Goal: Information Seeking & Learning: Learn about a topic

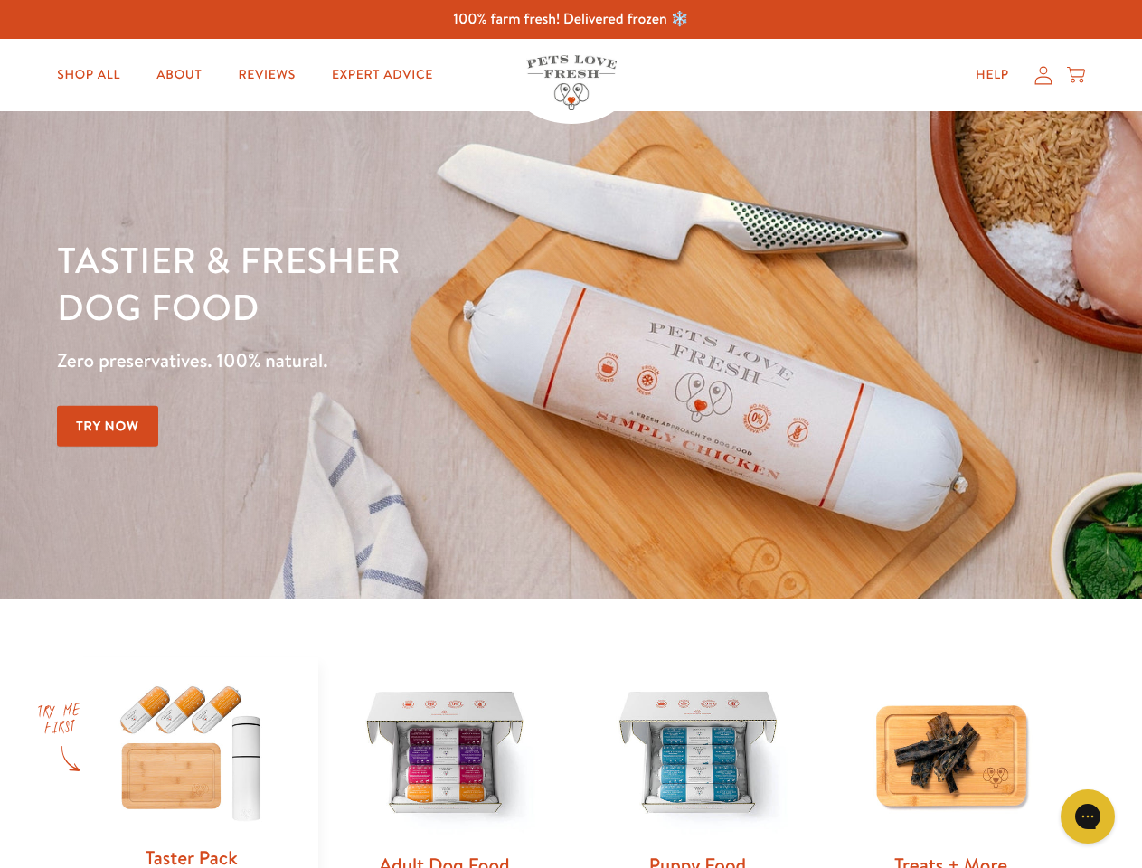
click at [570, 434] on div "Tastier & fresher dog food Zero preservatives. 100% natural. Try Now" at bounding box center [399, 355] width 685 height 239
click at [1088, 816] on icon "Gorgias live chat" at bounding box center [1087, 815] width 17 height 17
